Goal: Task Accomplishment & Management: Use online tool/utility

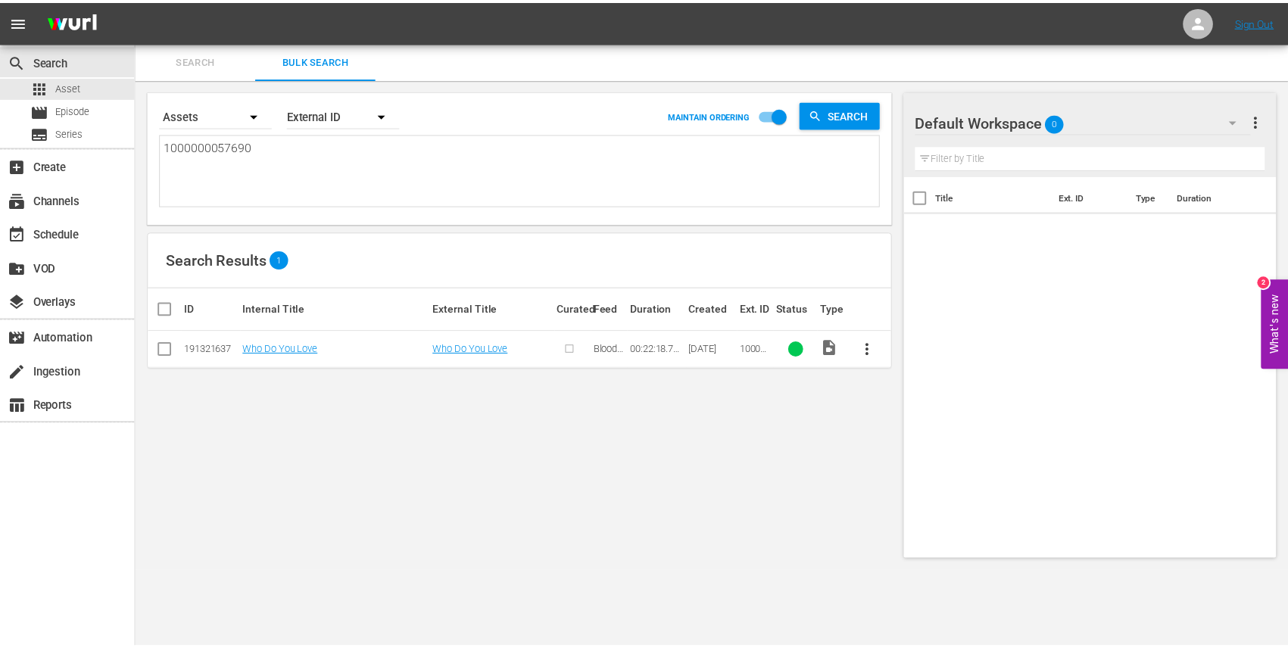
scroll to position [2, 0]
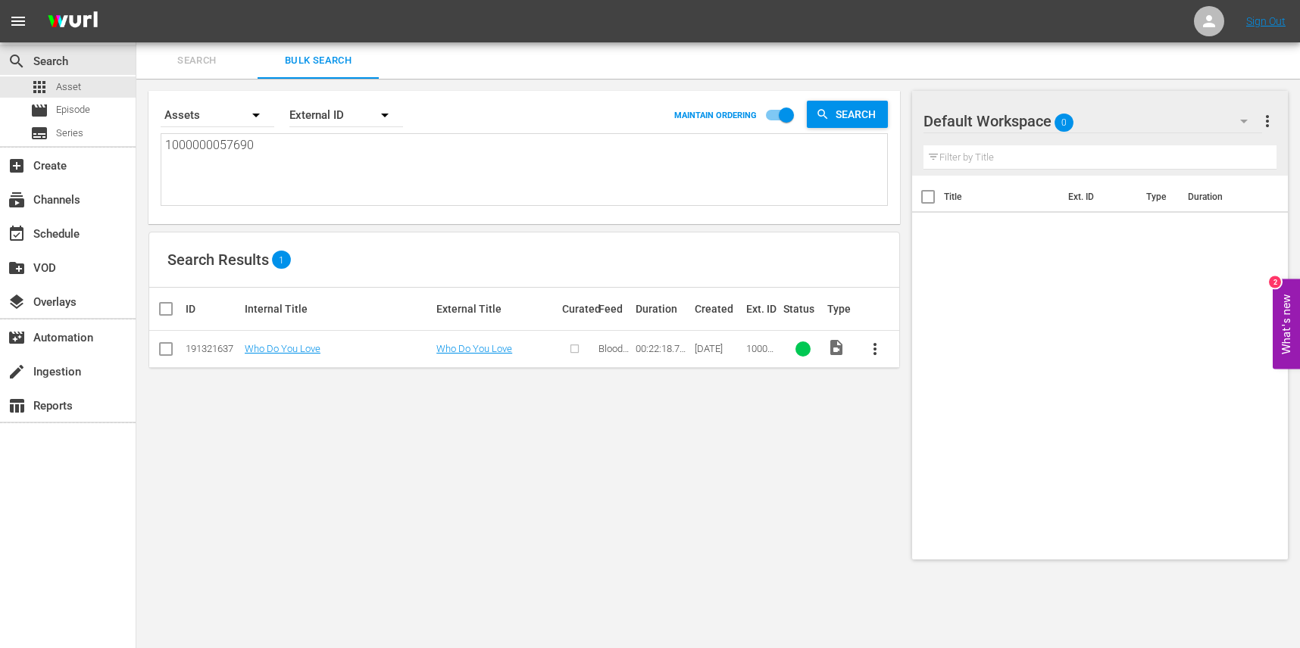
drag, startPoint x: 314, startPoint y: 154, endPoint x: 2, endPoint y: 147, distance: 312.9
click at [136, 0] on div "search Search apps Asset movie Episode subtitles Series add_box Create subscrip…" at bounding box center [717, 0] width 1163 height 0
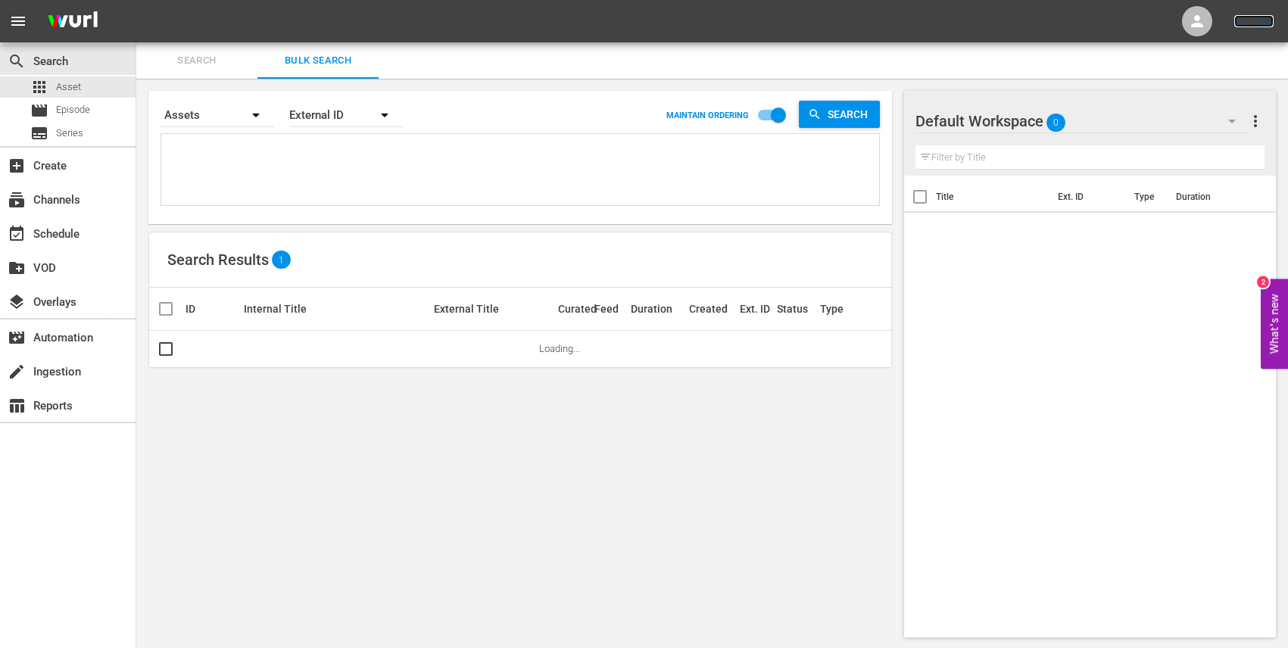
click at [1263, 25] on link "Sign Out" at bounding box center [1254, 21] width 39 height 12
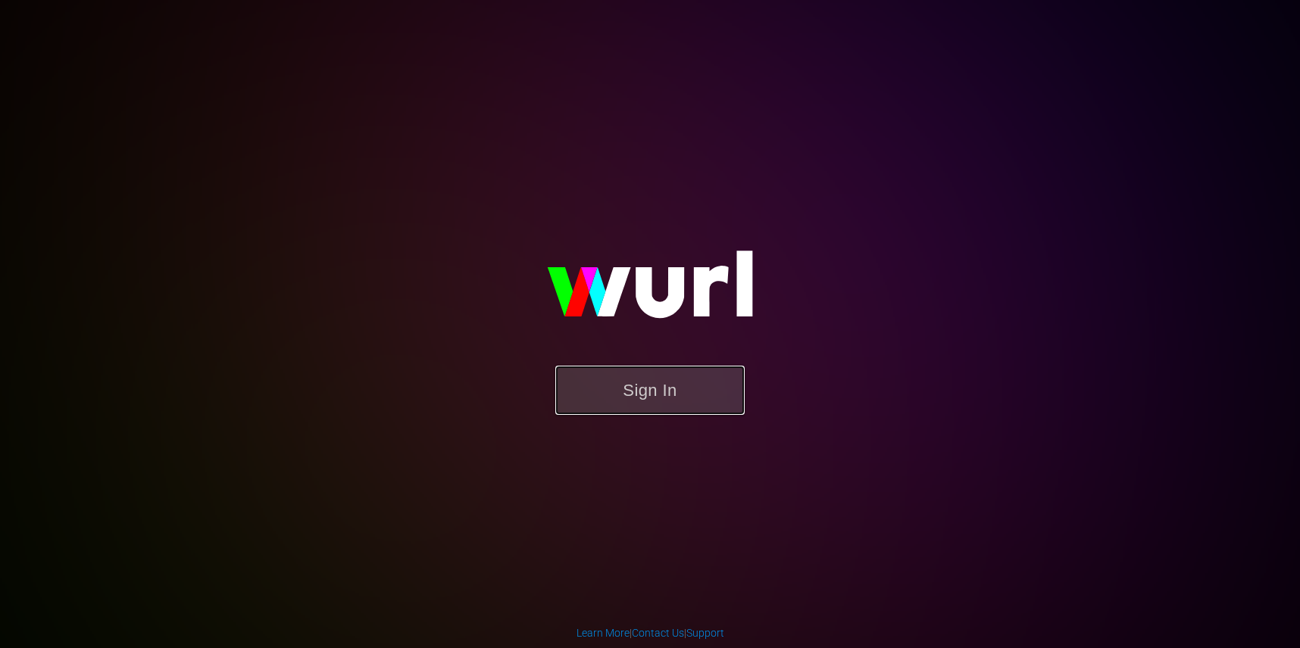
click at [637, 396] on button "Sign In" at bounding box center [649, 390] width 189 height 49
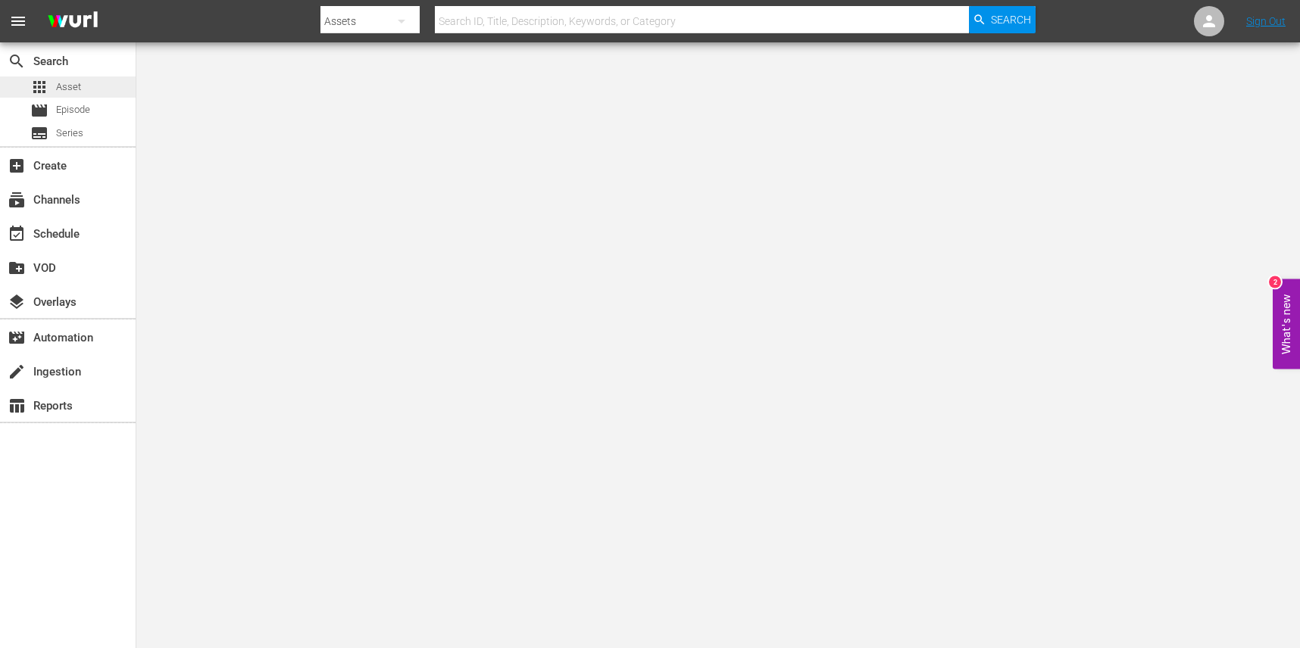
click at [73, 88] on span "Asset" at bounding box center [68, 87] width 25 height 15
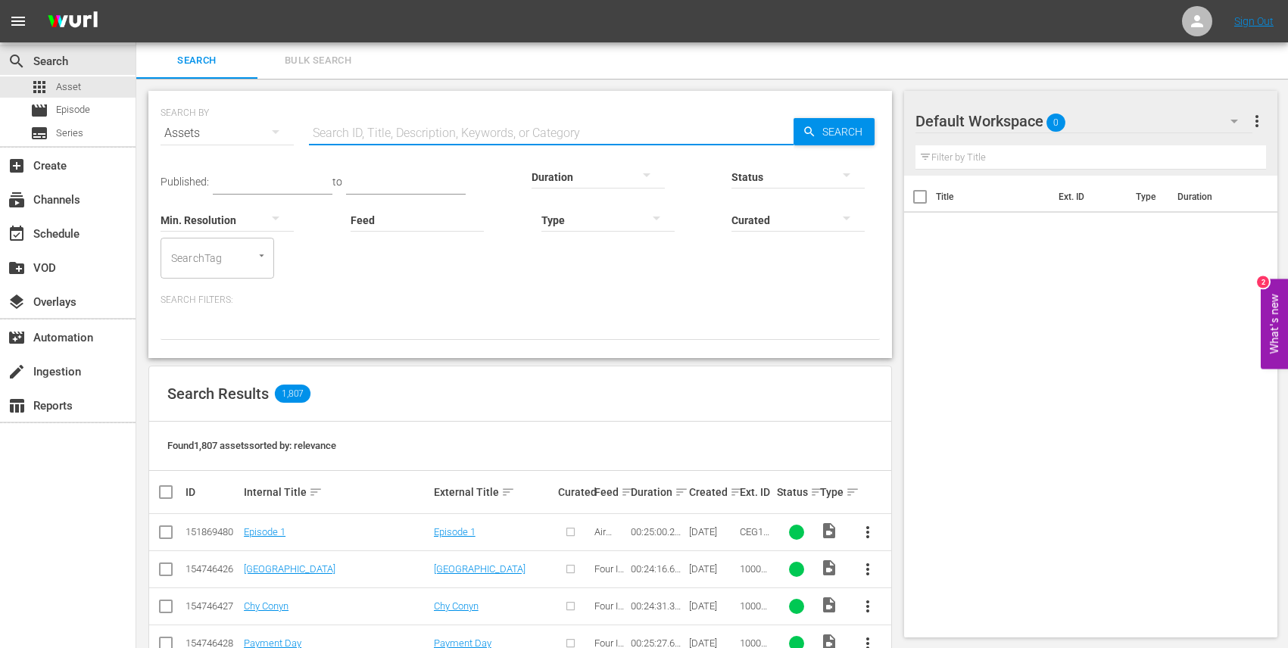
paste input "1000000007242"
type input "1000000007242"
click at [846, 138] on span "Search" at bounding box center [846, 131] width 58 height 27
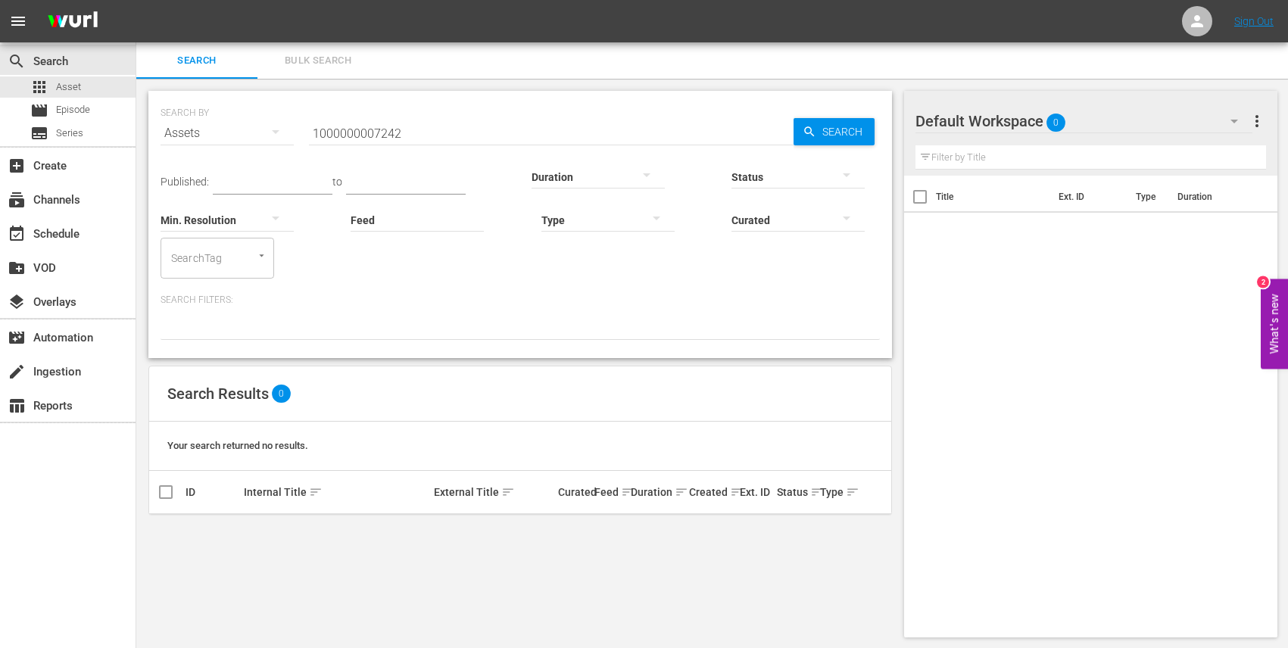
scroll to position [2, 0]
click at [398, 289] on div "Published: to Duration Status Min. Resolution Feed Feed Title Type Curated Sear…" at bounding box center [521, 244] width 720 height 189
click at [841, 130] on span "Search" at bounding box center [846, 130] width 58 height 27
click at [315, 55] on span "Bulk Search" at bounding box center [318, 59] width 103 height 17
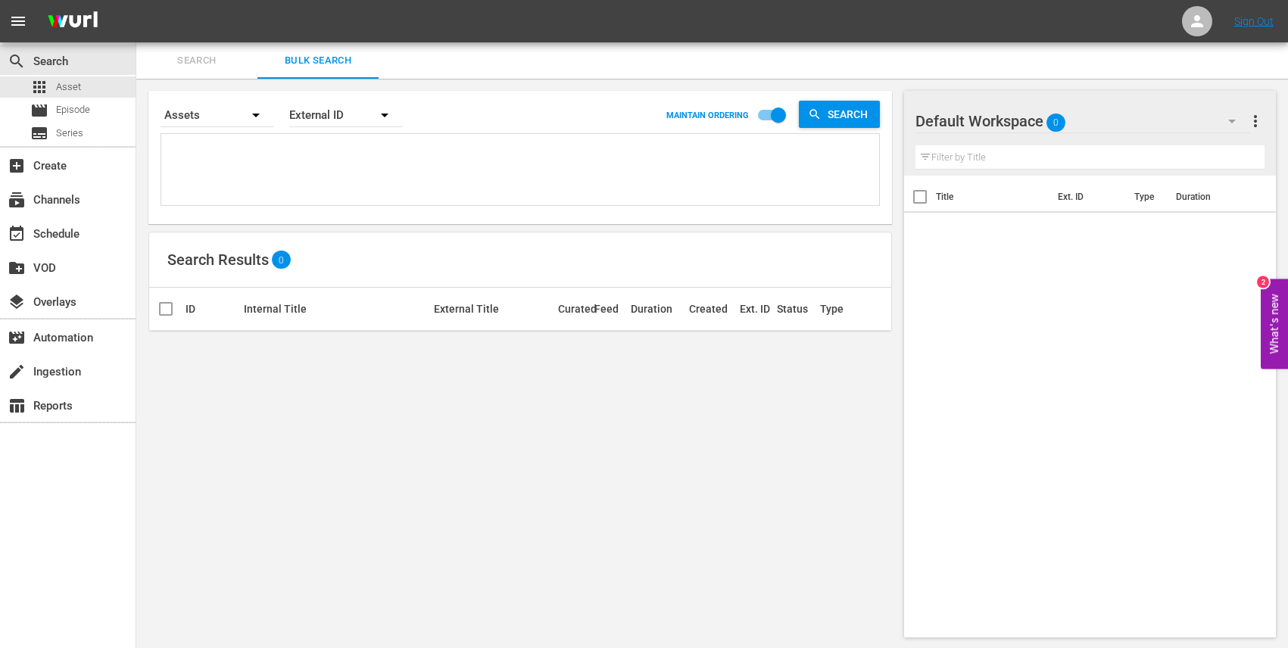
click at [245, 162] on textarea at bounding box center [522, 172] width 714 height 69
paste textarea "1000000007284 1000000007285 1000000007286 1000000007287 1000000007288"
type textarea "1000000007284 1000000007285 1000000007286 1000000007287 1000000007288"
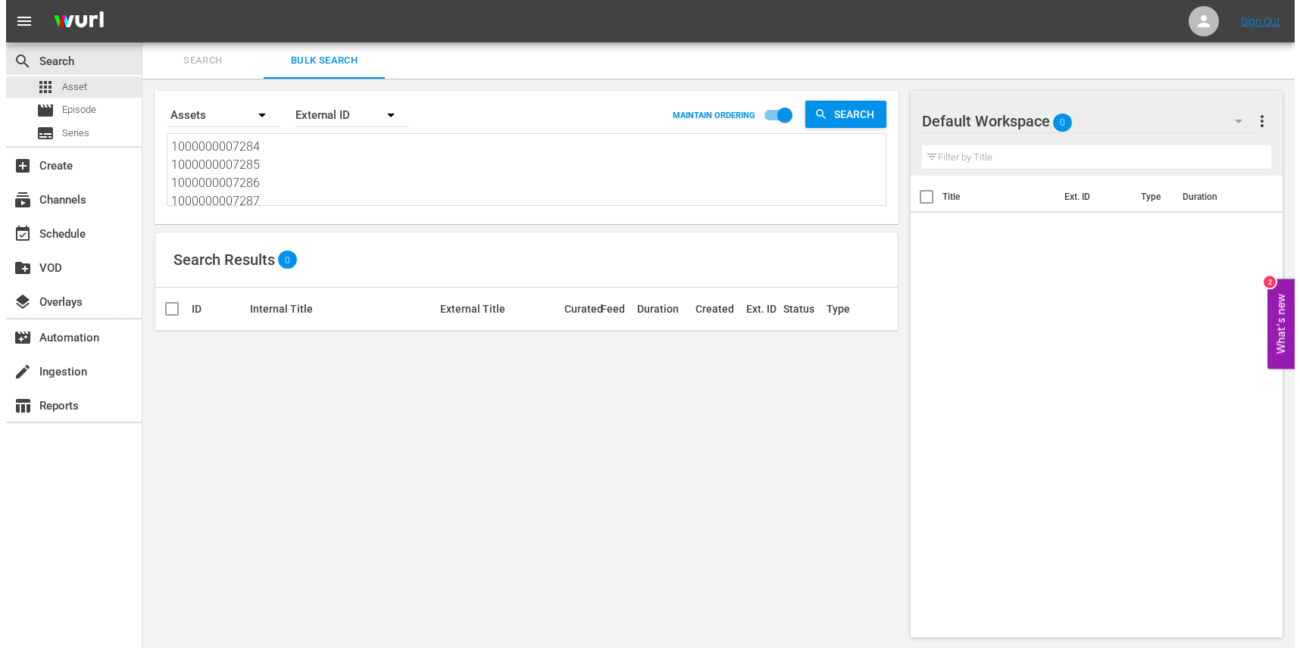
scroll to position [2, 0]
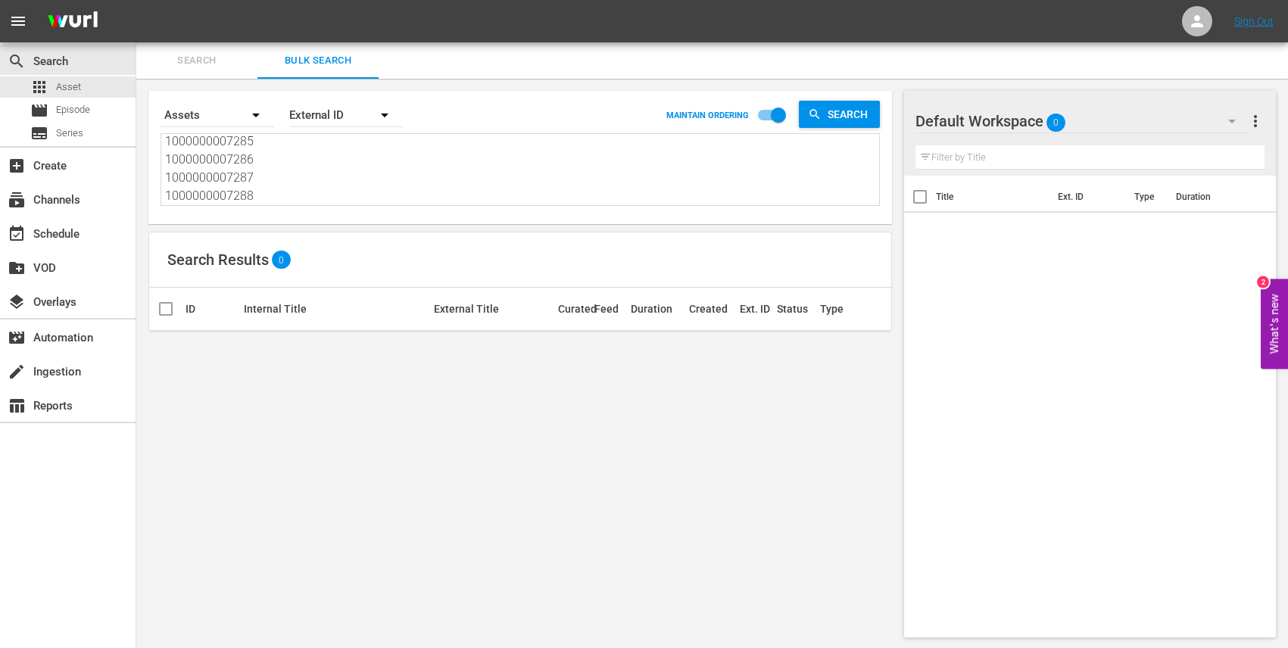
type textarea "1000000007284 1000000007285 1000000007286 1000000007287 1000000007288"
click at [835, 120] on span "Search" at bounding box center [851, 114] width 58 height 27
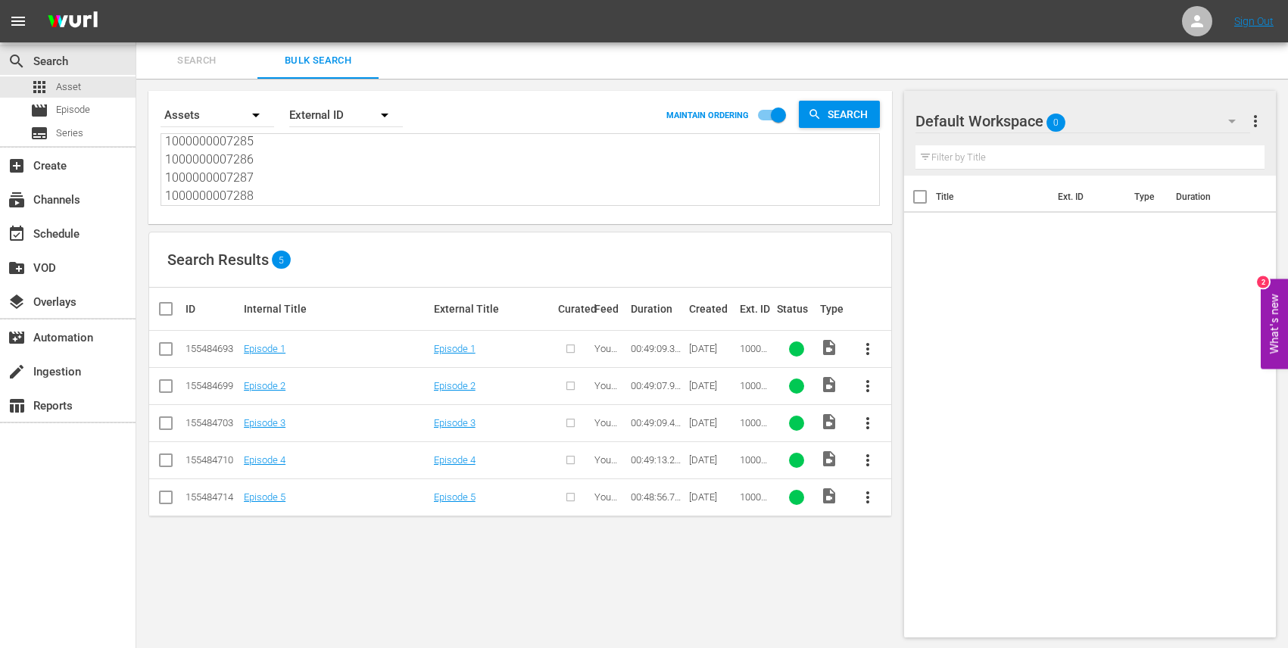
click at [163, 313] on input "checkbox" at bounding box center [172, 309] width 30 height 18
checkbox input "true"
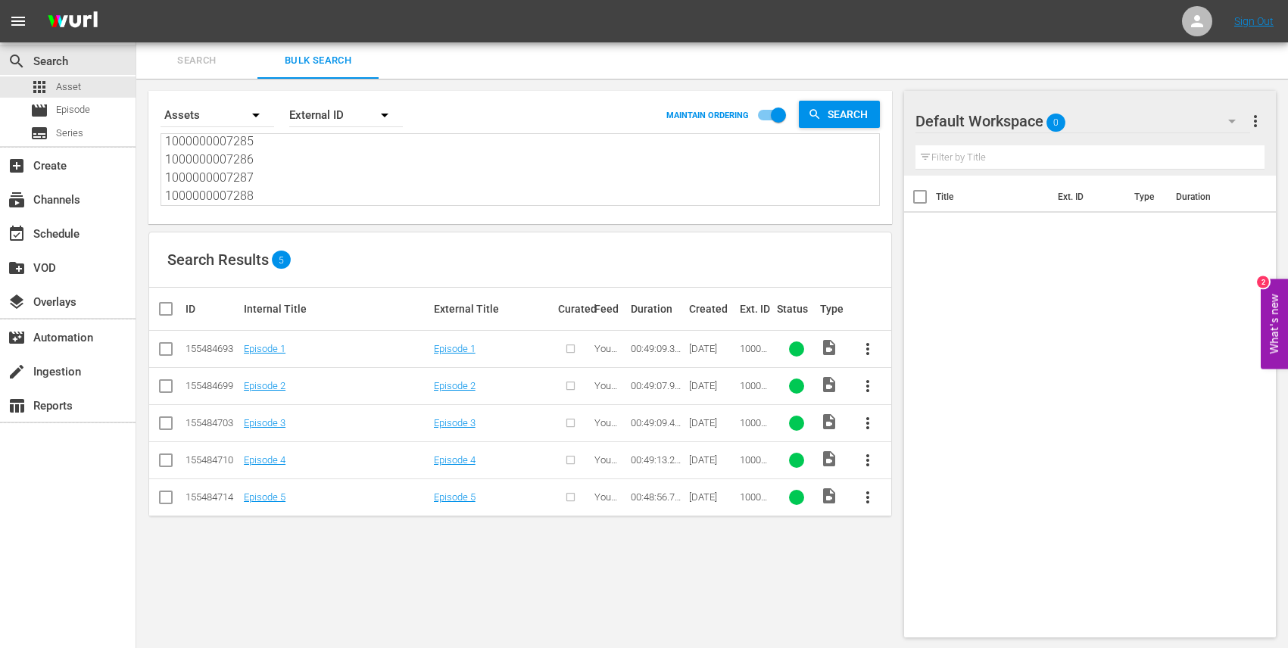
checkbox input "true"
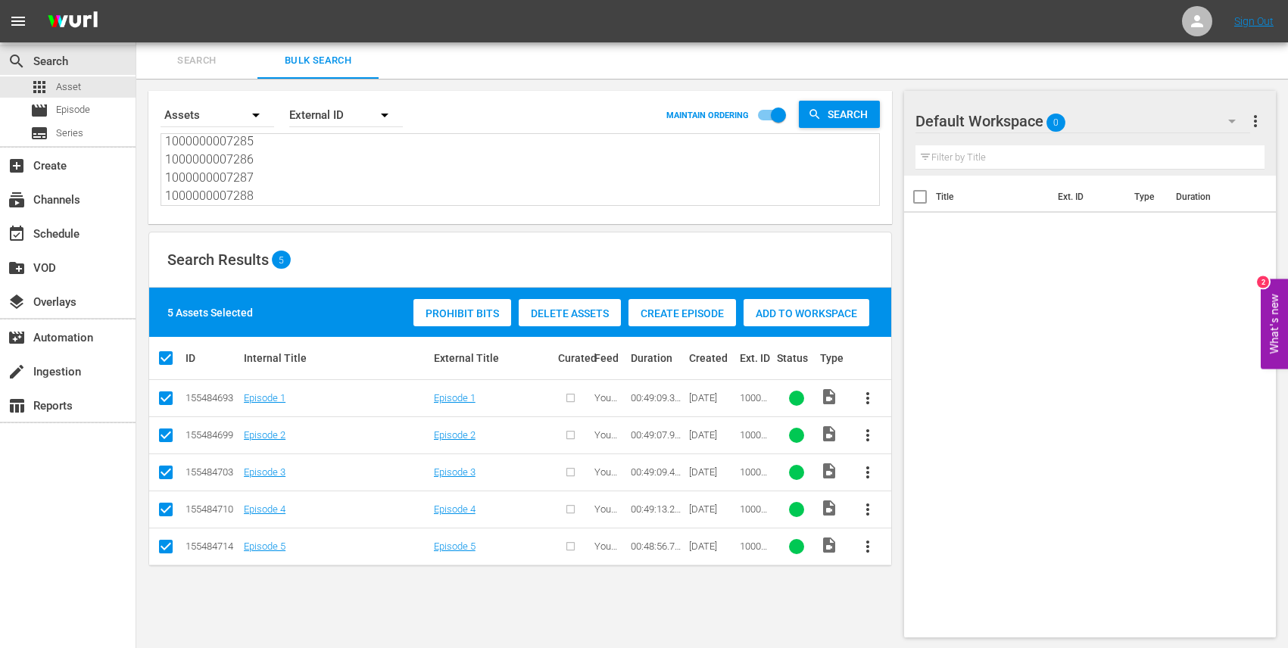
click at [589, 313] on span "Delete Assets" at bounding box center [570, 314] width 102 height 12
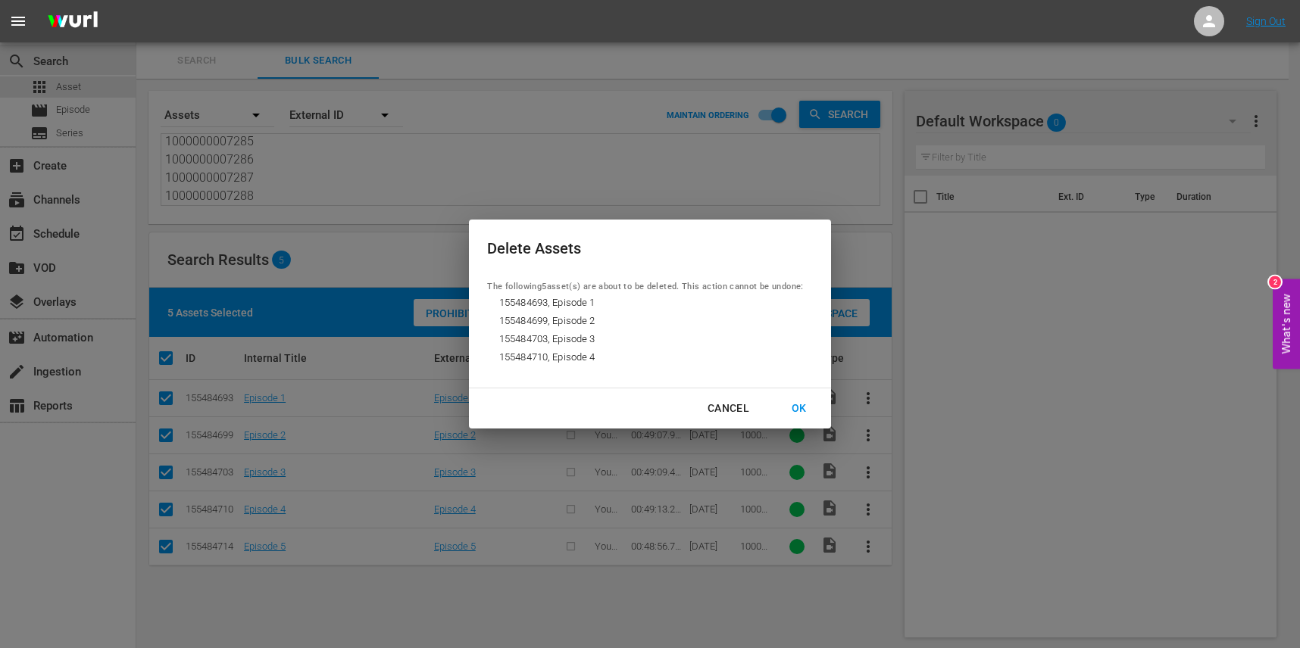
click at [802, 402] on div "OK" at bounding box center [798, 408] width 39 height 19
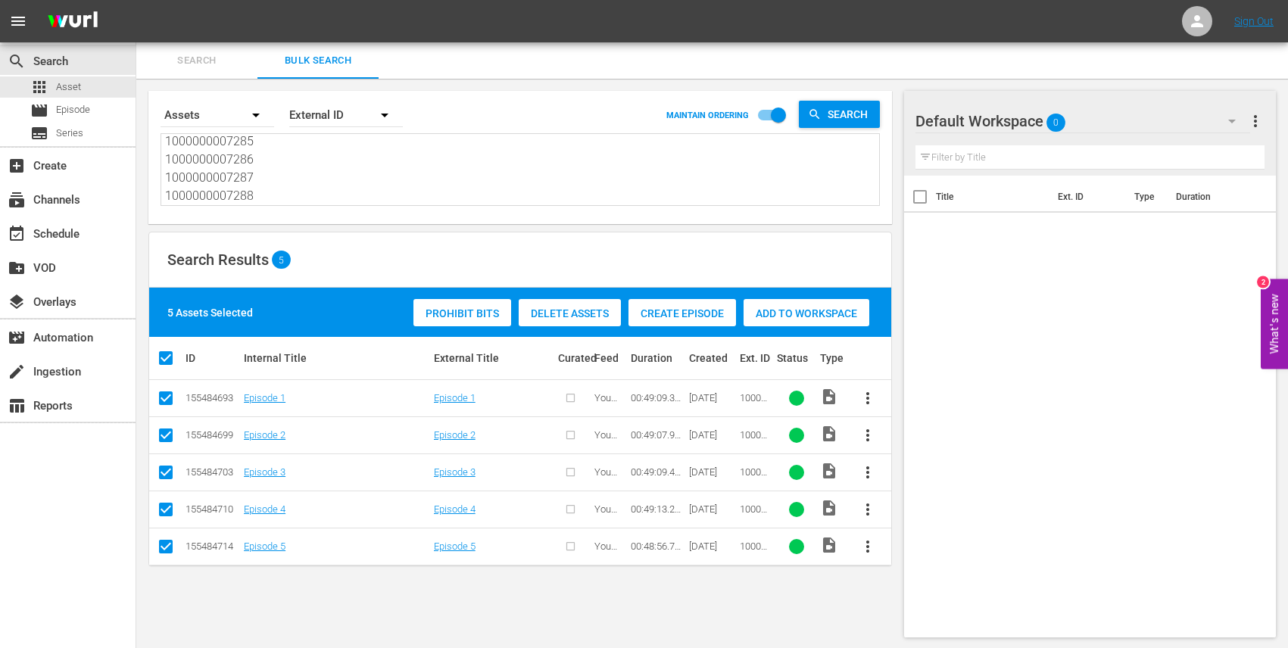
click at [367, 237] on div "Search Results 5" at bounding box center [520, 260] width 742 height 55
click at [845, 105] on span "Search" at bounding box center [851, 114] width 58 height 27
click at [557, 308] on span "Delete Assets" at bounding box center [570, 314] width 102 height 12
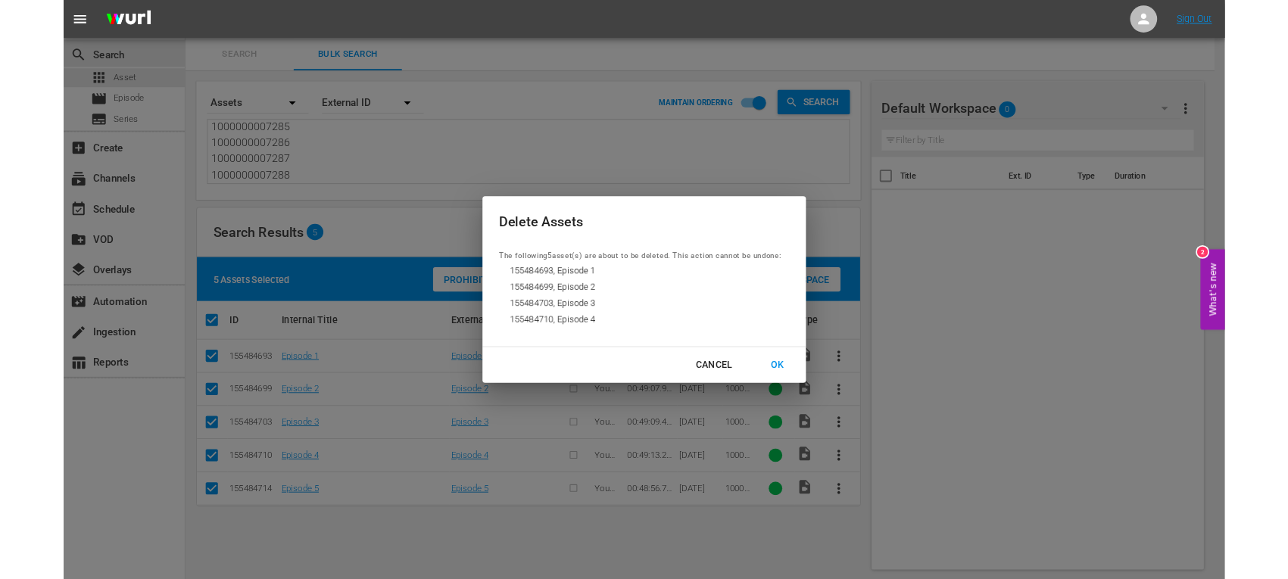
scroll to position [15, 0]
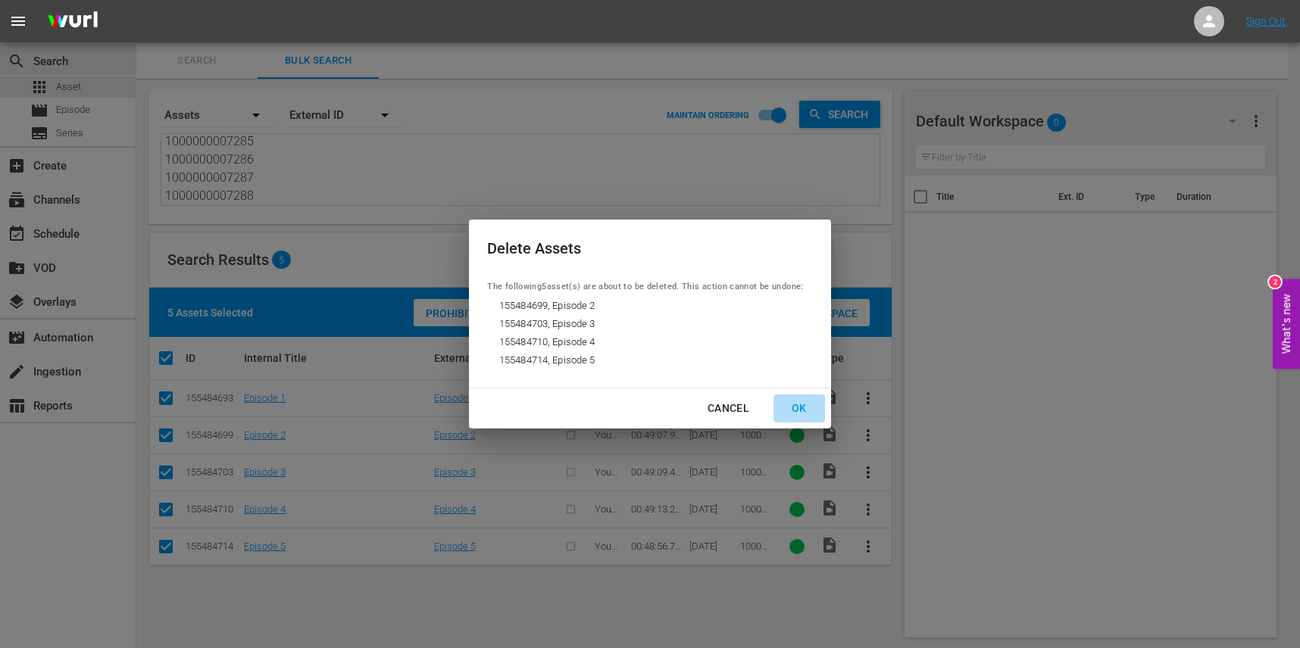
click at [802, 408] on div "OK" at bounding box center [798, 408] width 39 height 19
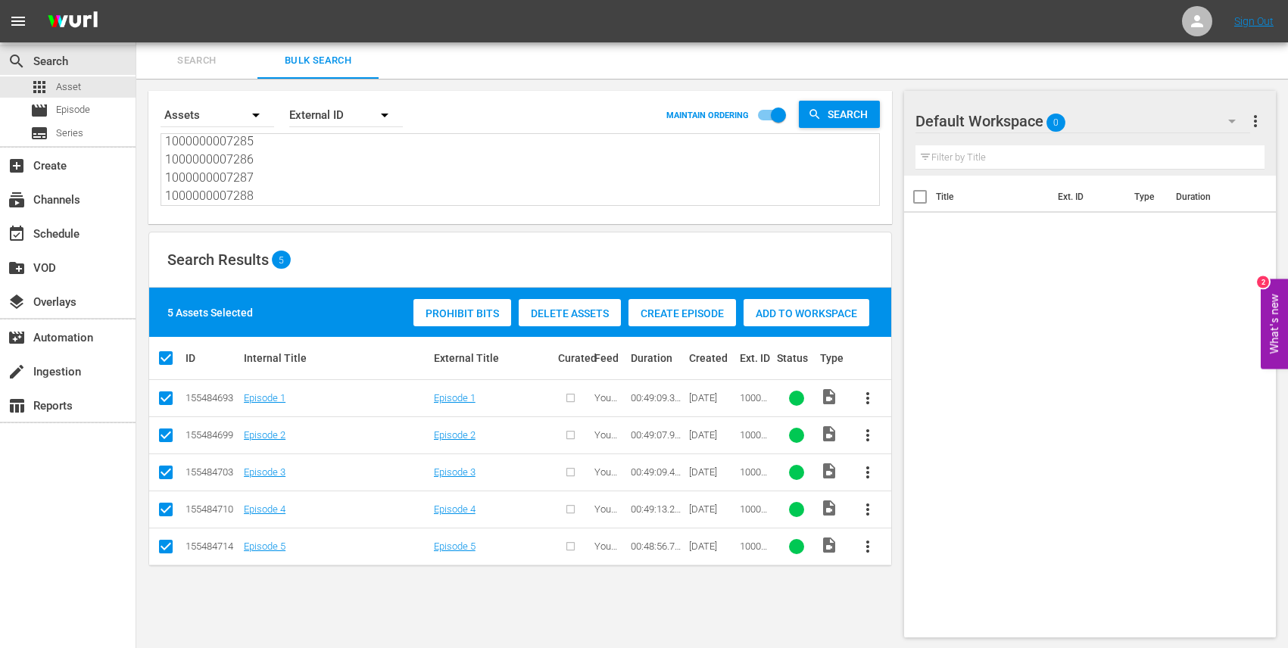
click at [459, 149] on textarea "1000000007284 1000000007285 1000000007286 1000000007287 1000000007288" at bounding box center [522, 170] width 714 height 69
click at [857, 111] on span "Search" at bounding box center [851, 114] width 58 height 27
click at [578, 171] on textarea "1000000007284 1000000007285 1000000007286 1000000007287 1000000007288" at bounding box center [522, 170] width 714 height 69
drag, startPoint x: 390, startPoint y: 174, endPoint x: 386, endPoint y: 161, distance: 13.7
click at [390, 174] on textarea "1000000007284 1000000007285 1000000007286 1000000007287 1000000007288" at bounding box center [522, 170] width 714 height 69
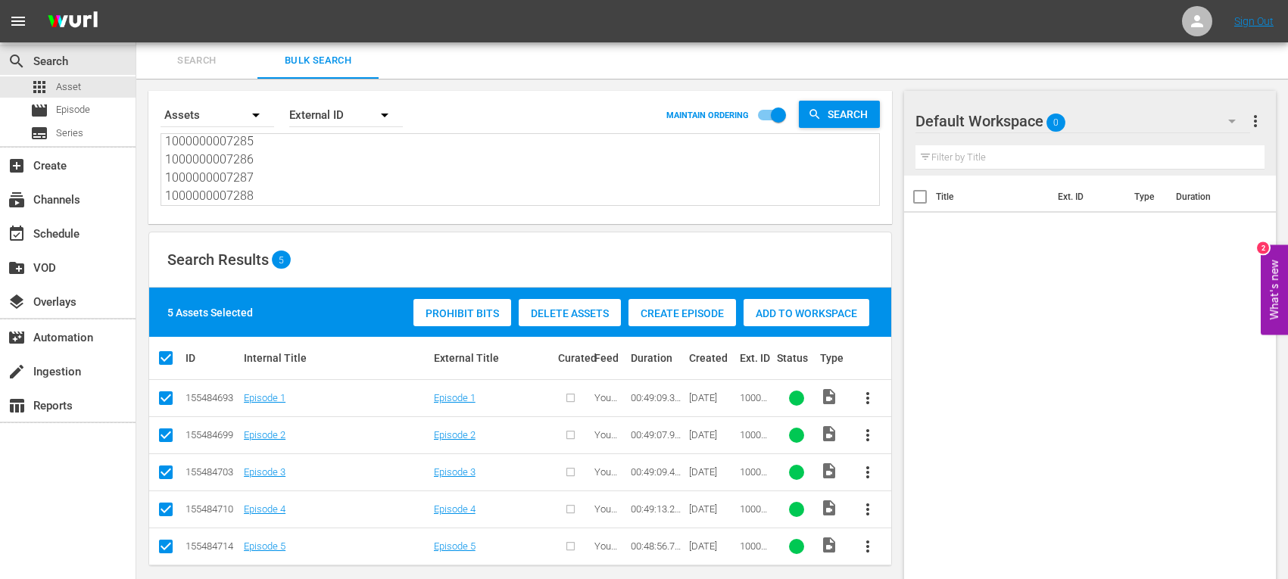
drag, startPoint x: 442, startPoint y: 569, endPoint x: 459, endPoint y: 560, distance: 19.0
click at [443, 569] on div "Search By Assets Order By External ID MAINTAIN ORDERING Search 1000000007284 10…" at bounding box center [520, 364] width 768 height 571
click at [828, 119] on span "Search" at bounding box center [851, 114] width 58 height 27
click at [1265, 20] on link "Sign Out" at bounding box center [1254, 21] width 39 height 12
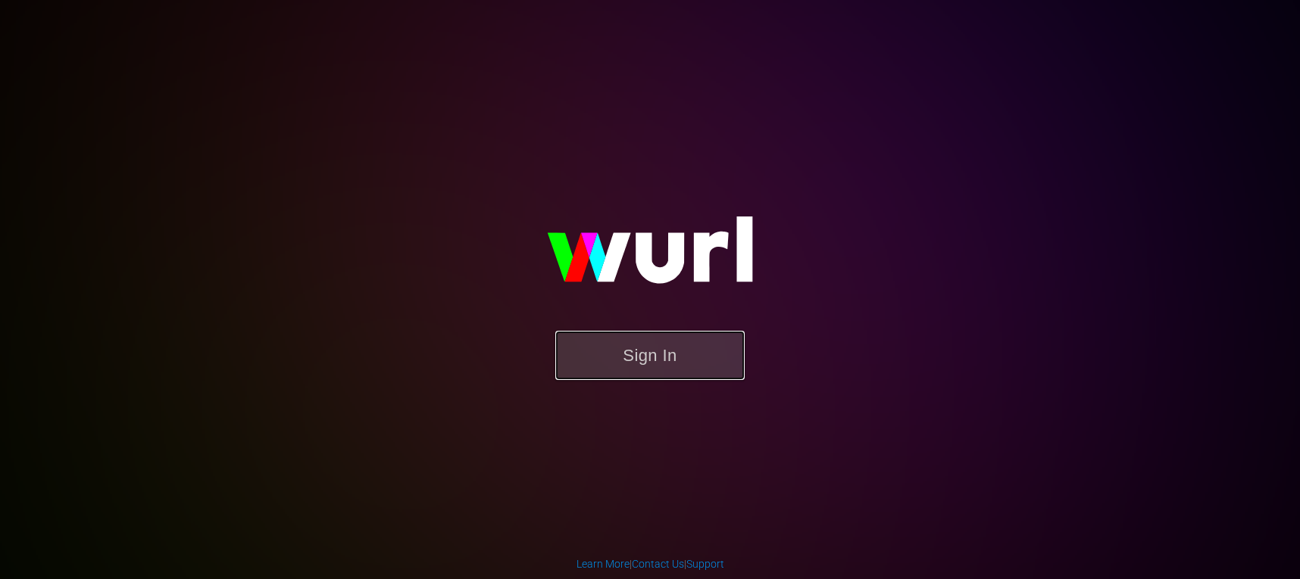
click at [648, 347] on button "Sign In" at bounding box center [649, 355] width 189 height 49
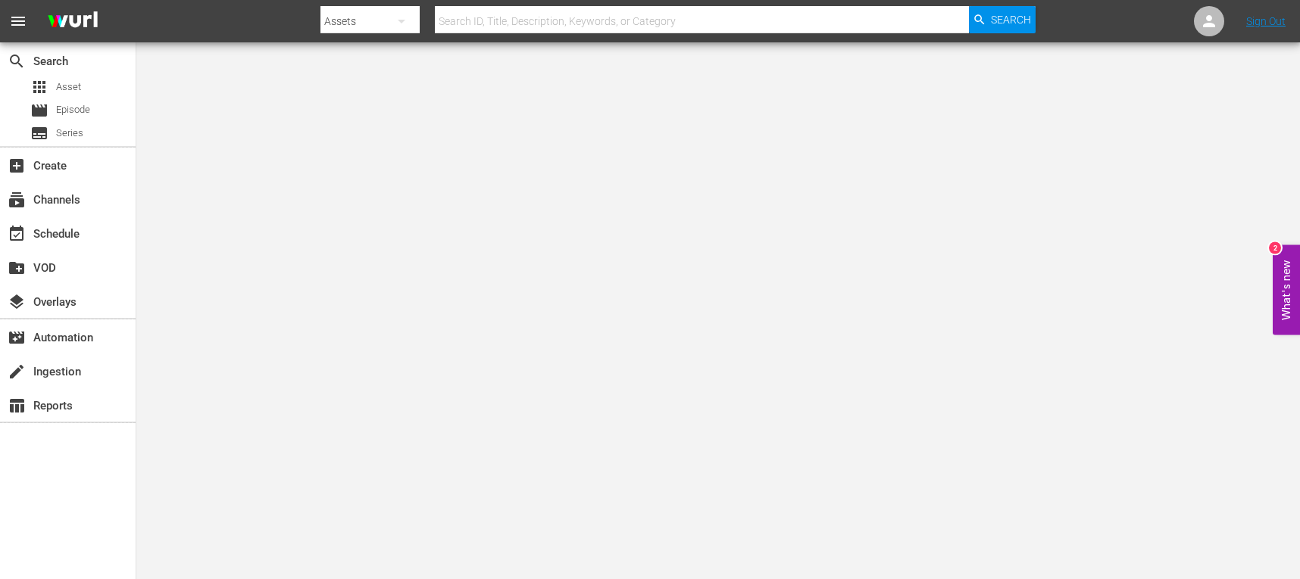
drag, startPoint x: 371, startPoint y: 258, endPoint x: 393, endPoint y: 242, distance: 27.1
click at [371, 258] on body "menu Search By Assets Search ID, Title, Description, Keywords, or Category Sear…" at bounding box center [650, 289] width 1300 height 579
click at [73, 89] on span "Asset" at bounding box center [68, 87] width 25 height 15
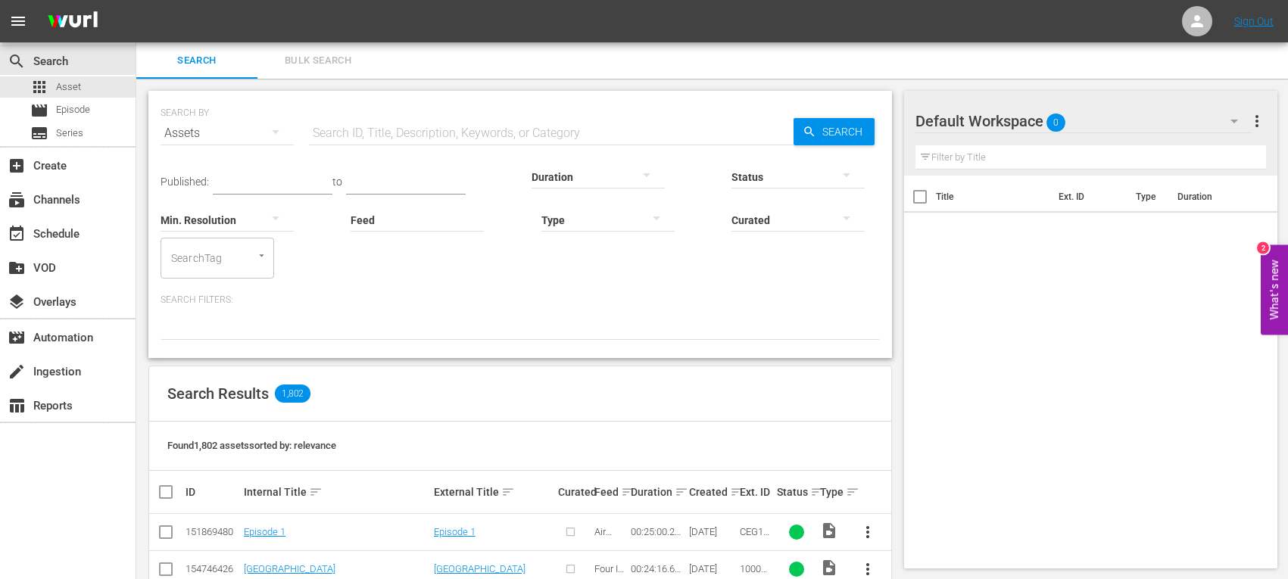
click at [315, 67] on span "Bulk Search" at bounding box center [318, 60] width 103 height 17
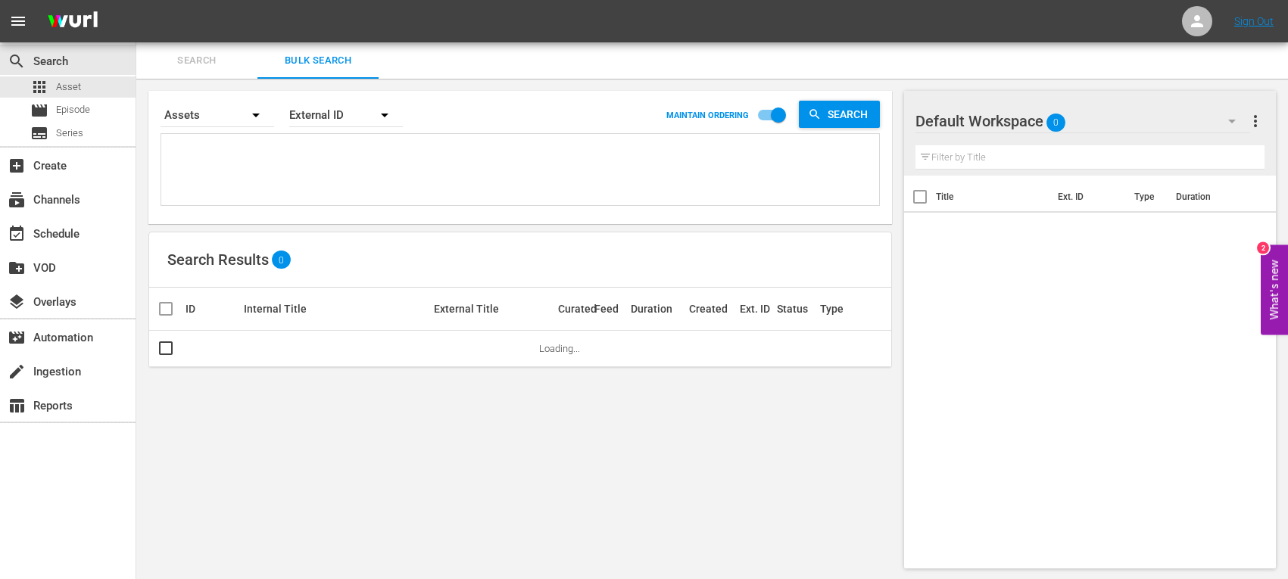
paste textarea "1000000007284 1000000007285 1000000007286 1000000007287 1000000007288"
type textarea "1000000007284 1000000007285 1000000007286 1000000007287 1000000007288"
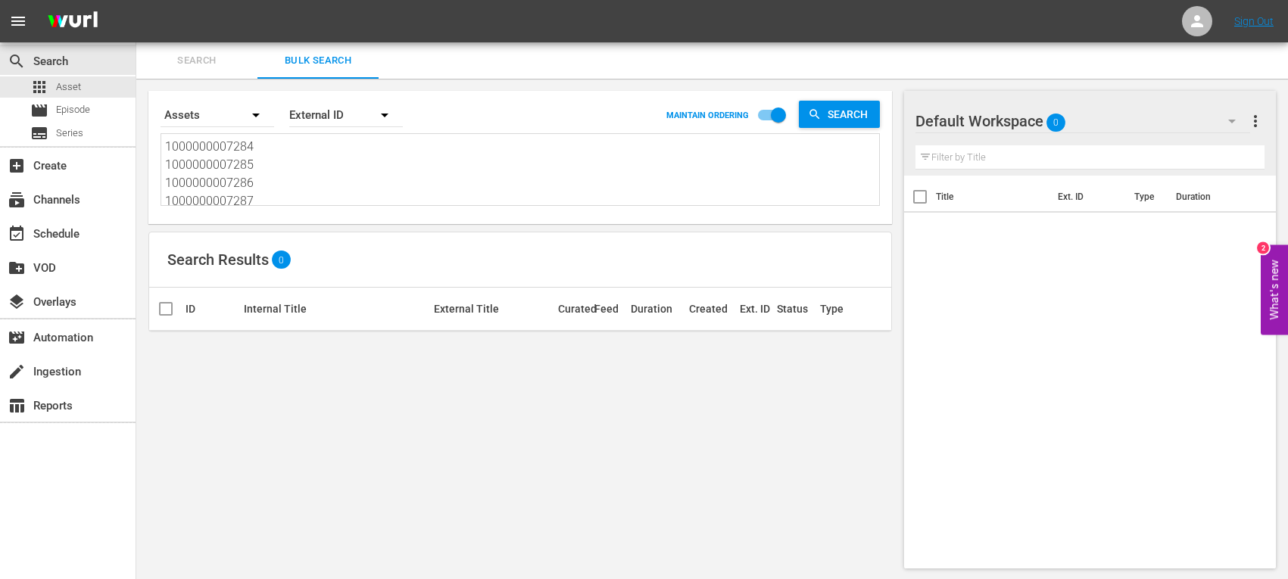
scroll to position [2, 0]
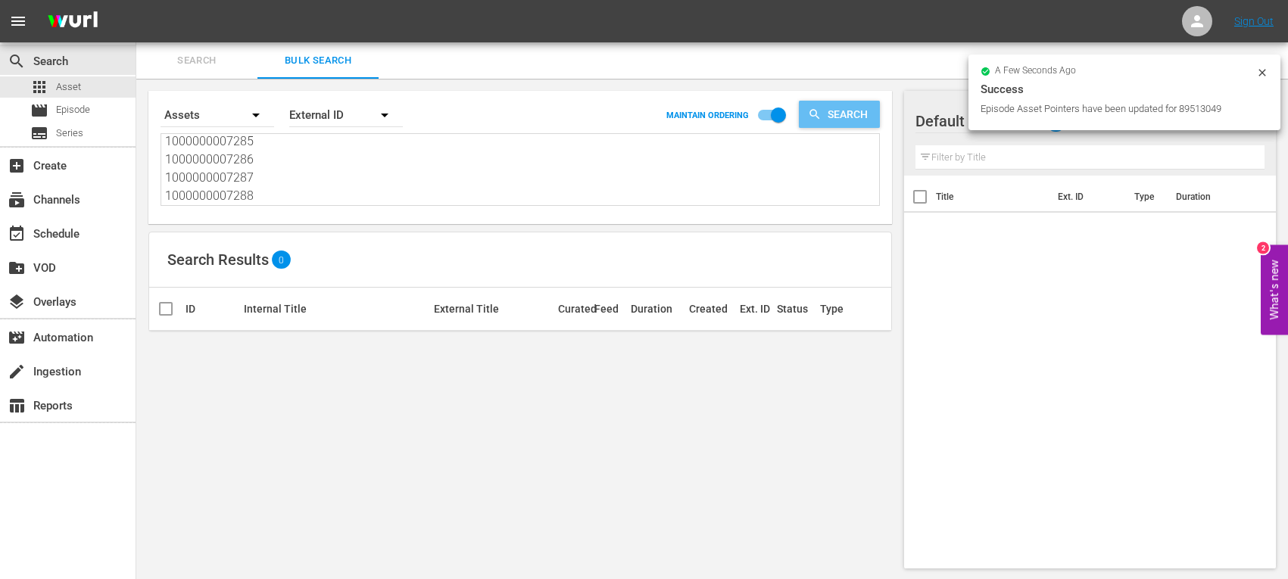
type textarea "1000000007284 1000000007285 1000000007286 1000000007287 1000000007288"
click at [850, 109] on span "Search" at bounding box center [851, 114] width 58 height 27
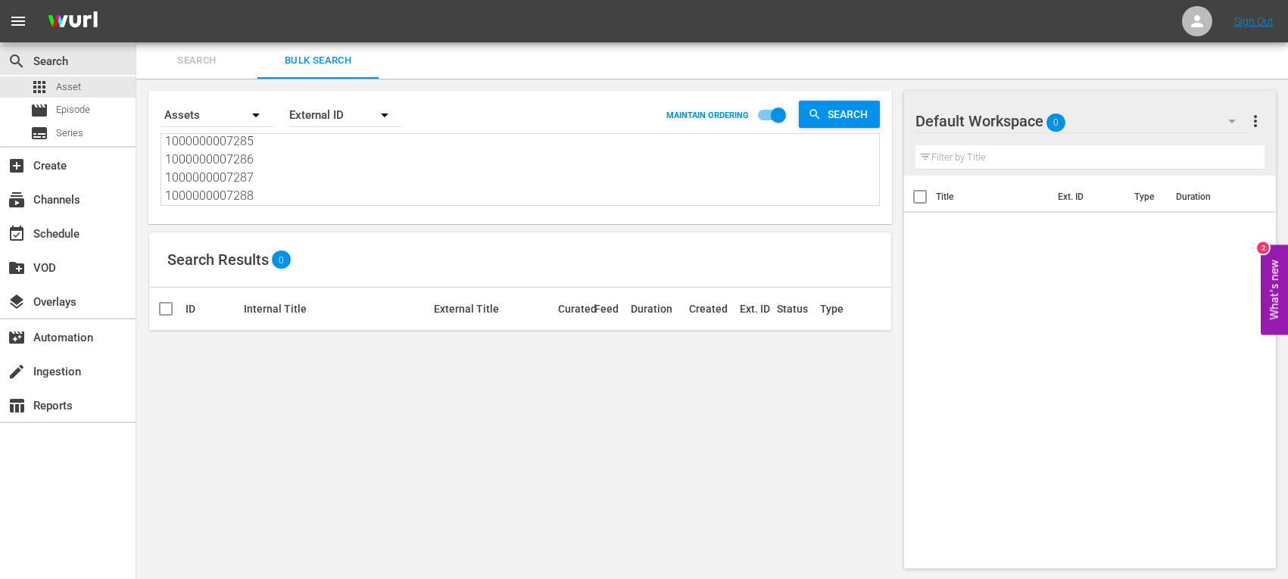
click at [700, 142] on textarea "1000000007284 1000000007285 1000000007286 1000000007287 1000000007288" at bounding box center [522, 170] width 714 height 69
